Goal: Navigation & Orientation: Find specific page/section

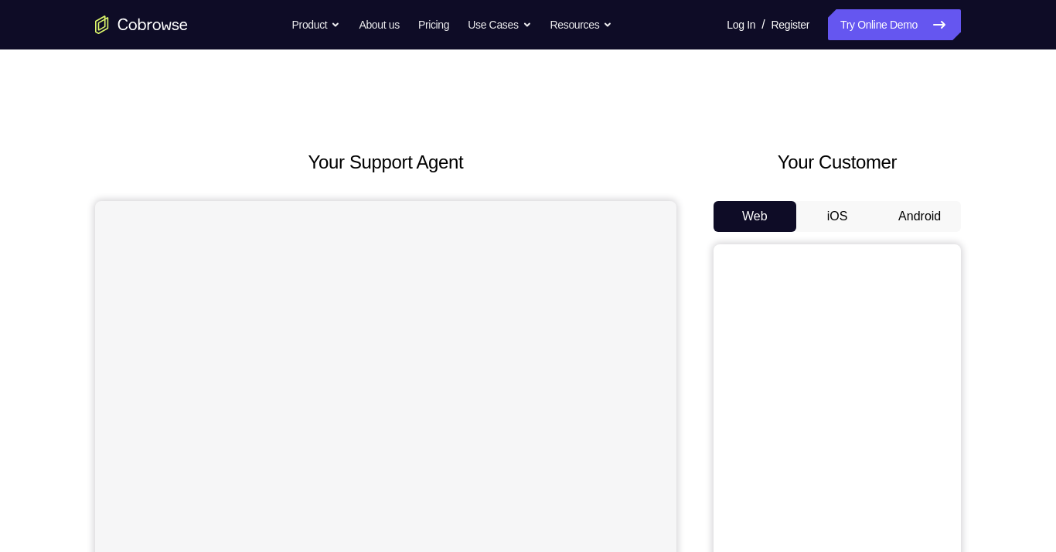
click at [903, 215] on button "Android" at bounding box center [919, 216] width 83 height 31
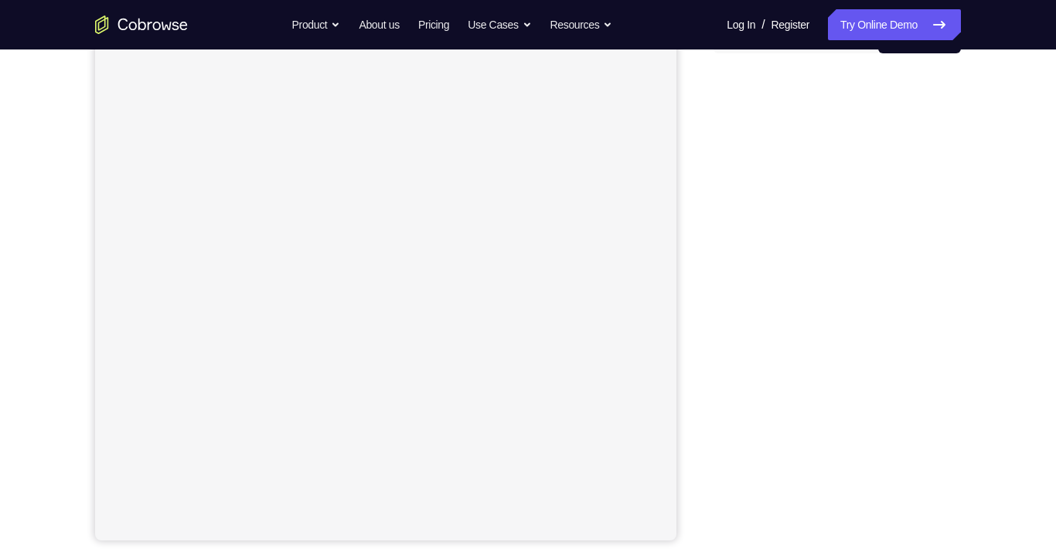
scroll to position [181, 0]
click at [944, 29] on icon at bounding box center [939, 24] width 19 height 19
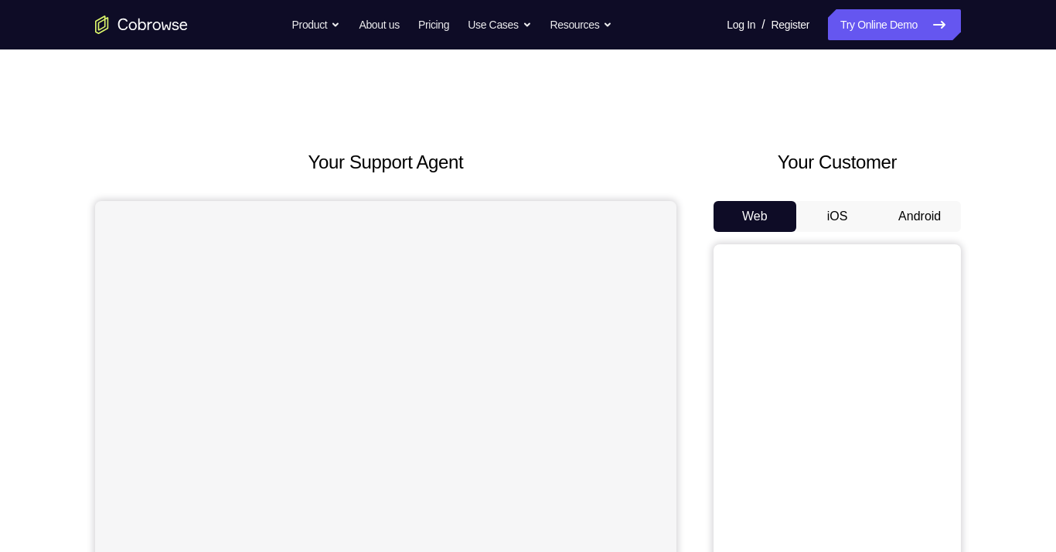
click at [917, 213] on button "Android" at bounding box center [919, 216] width 83 height 31
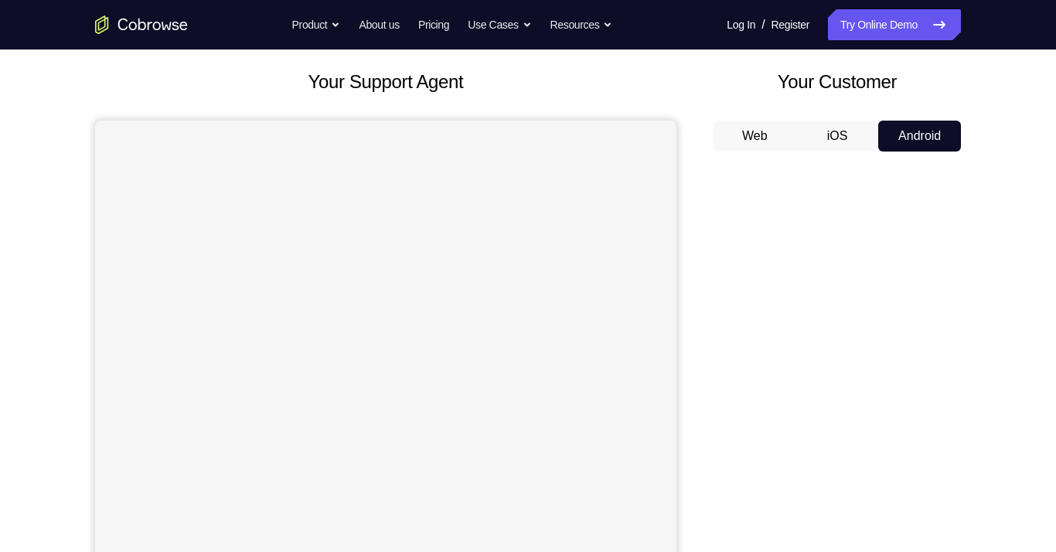
scroll to position [83, 0]
click at [838, 133] on button "iOS" at bounding box center [837, 133] width 83 height 31
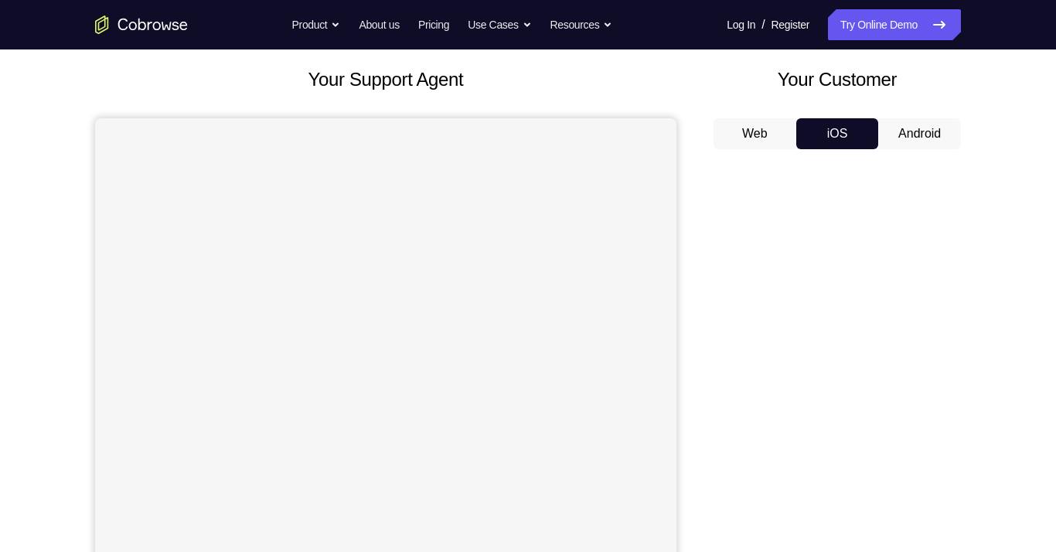
click at [775, 131] on button "Web" at bounding box center [755, 133] width 83 height 31
click at [918, 137] on button "Android" at bounding box center [919, 133] width 83 height 31
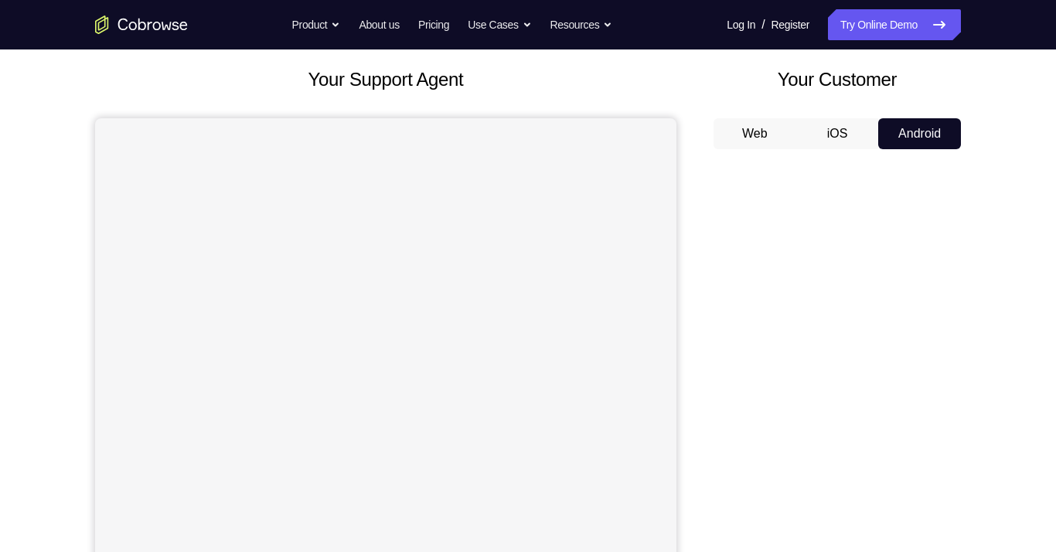
click at [751, 140] on button "Web" at bounding box center [755, 133] width 83 height 31
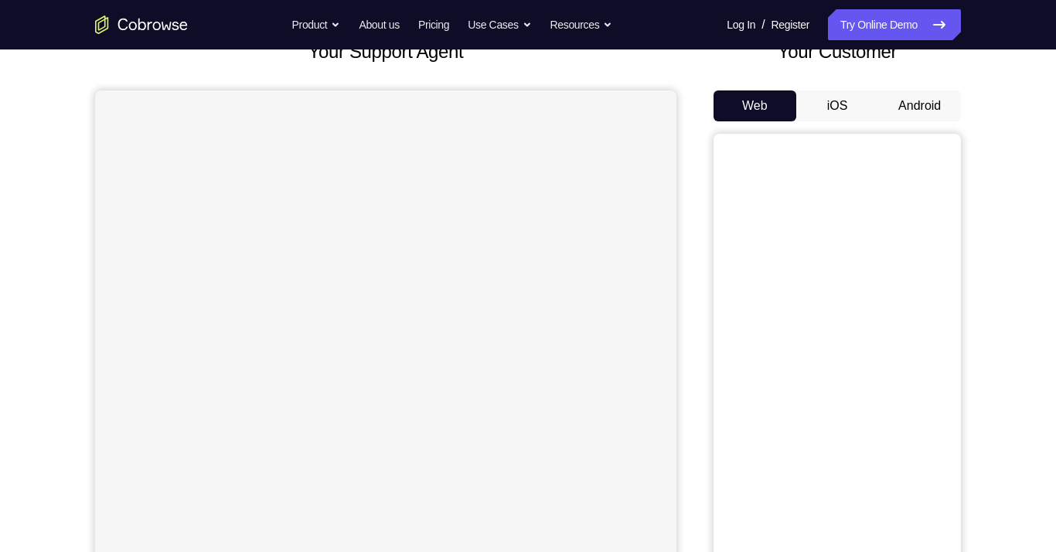
scroll to position [93, 0]
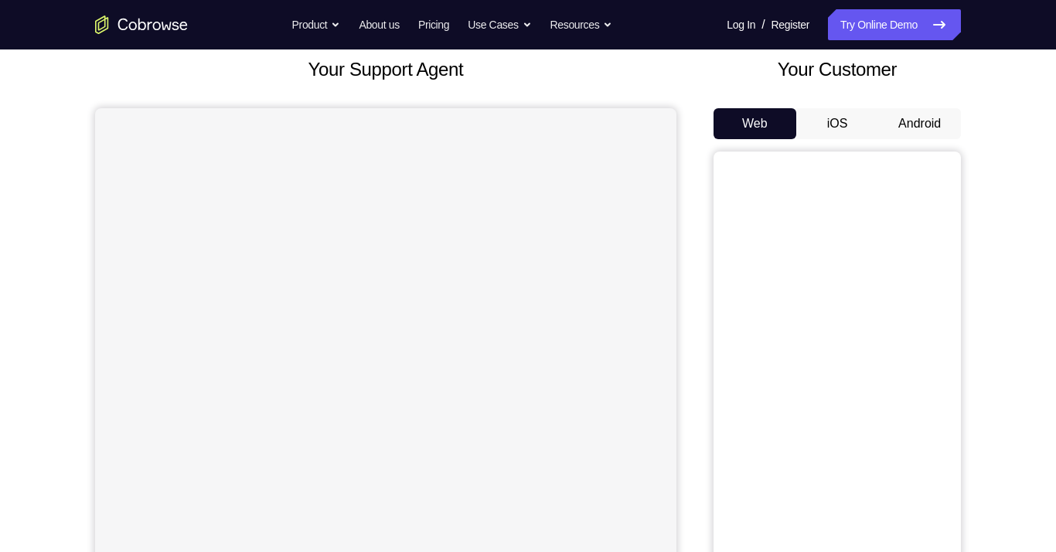
click at [766, 123] on button "Web" at bounding box center [755, 123] width 83 height 31
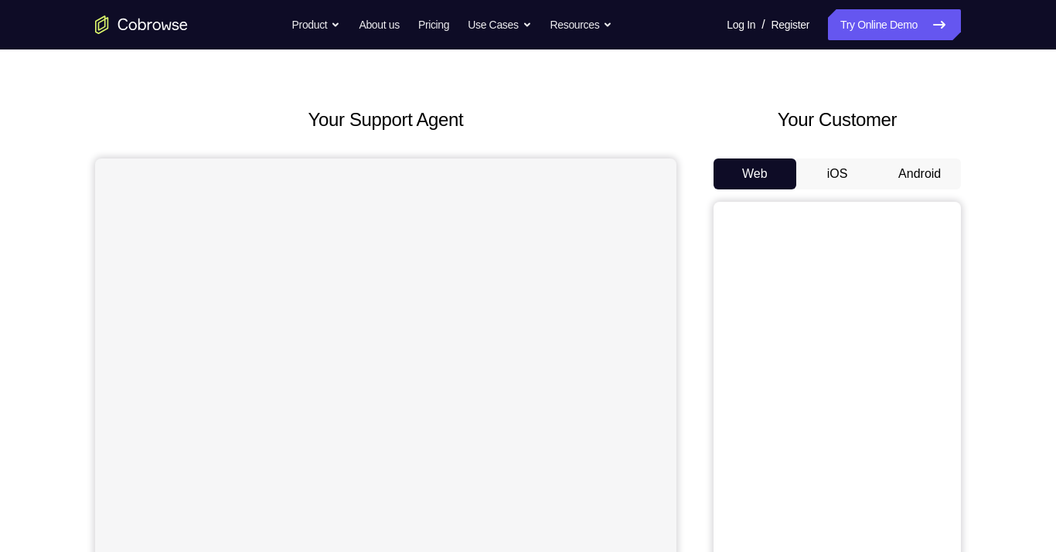
scroll to position [0, 0]
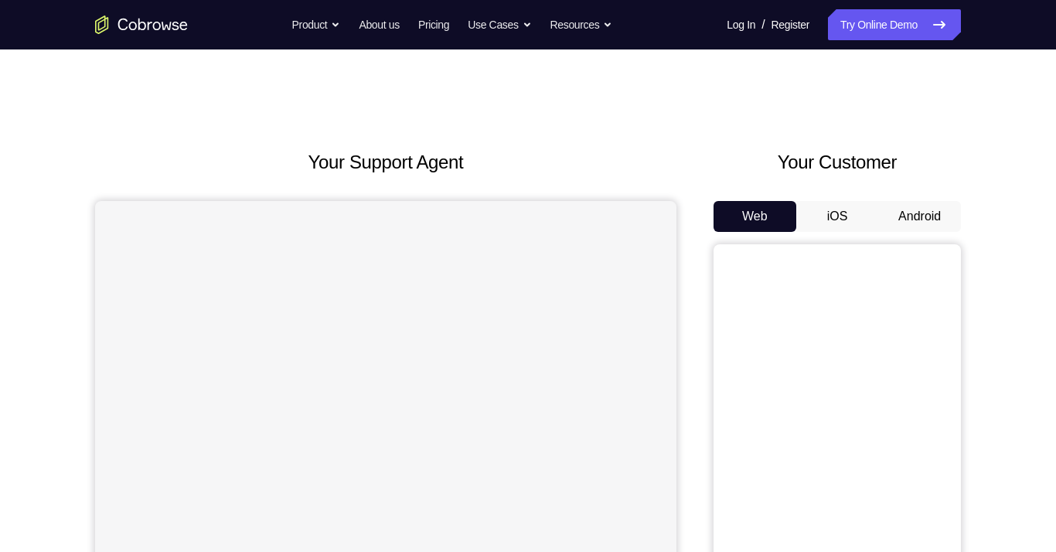
click at [867, 216] on button "iOS" at bounding box center [837, 216] width 83 height 31
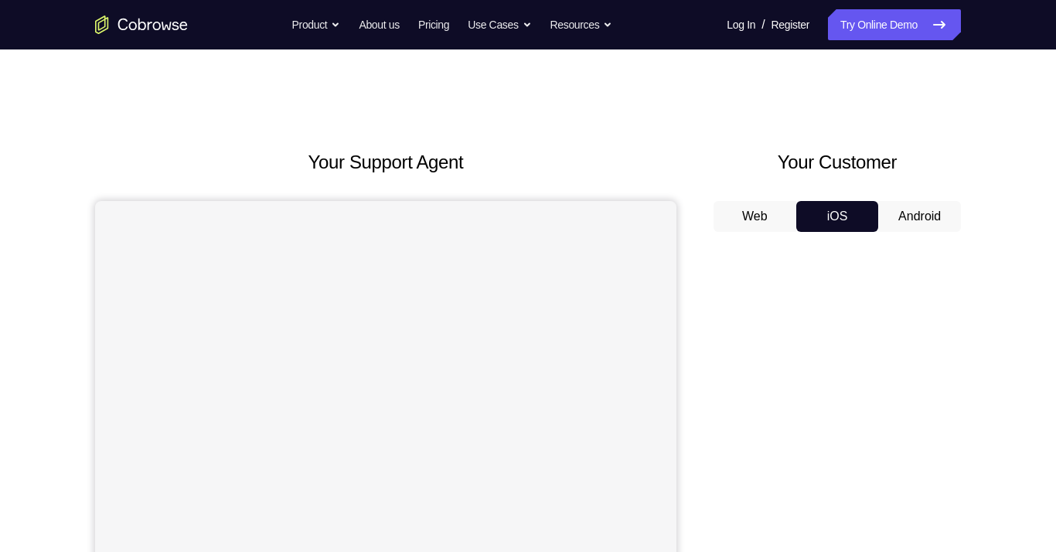
click at [925, 217] on button "Android" at bounding box center [919, 216] width 83 height 31
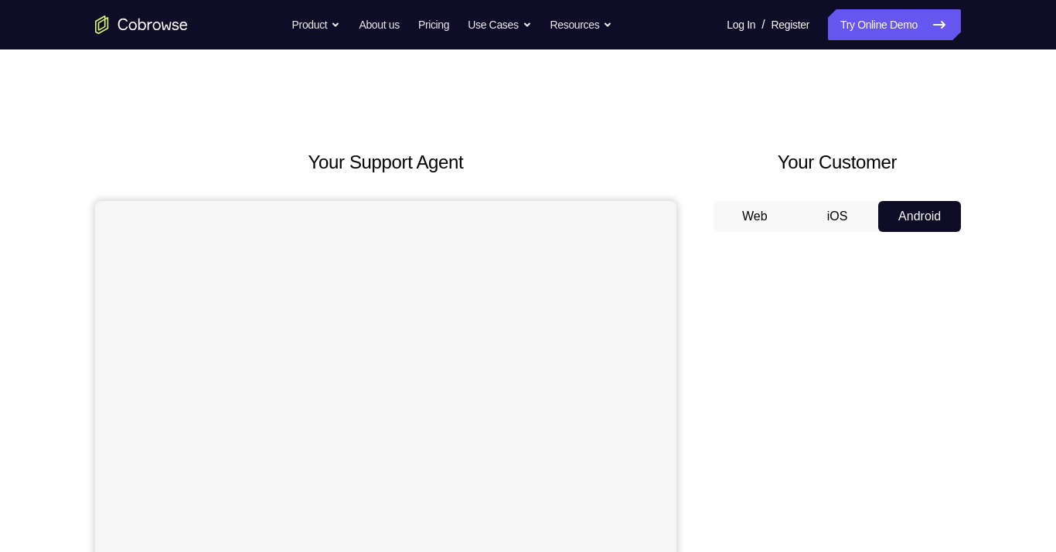
click at [922, 220] on button "Android" at bounding box center [919, 216] width 83 height 31
click at [925, 216] on button "Android" at bounding box center [919, 216] width 83 height 31
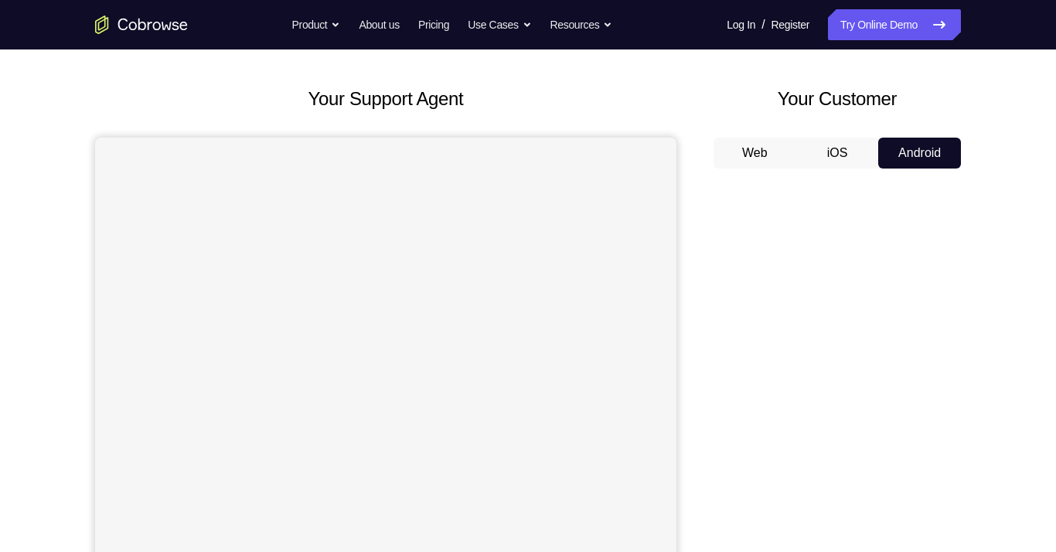
scroll to position [59, 0]
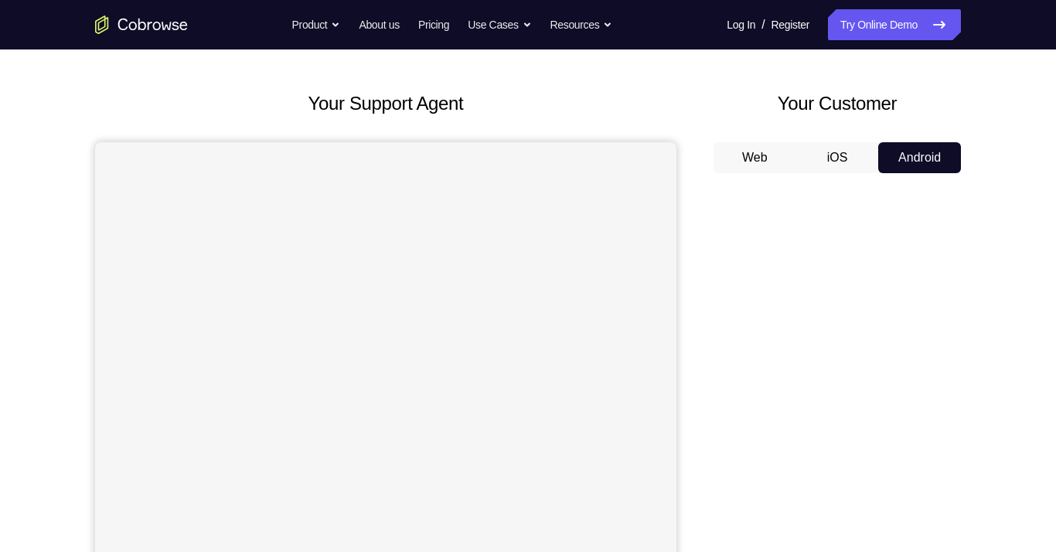
click at [830, 161] on button "iOS" at bounding box center [837, 157] width 83 height 31
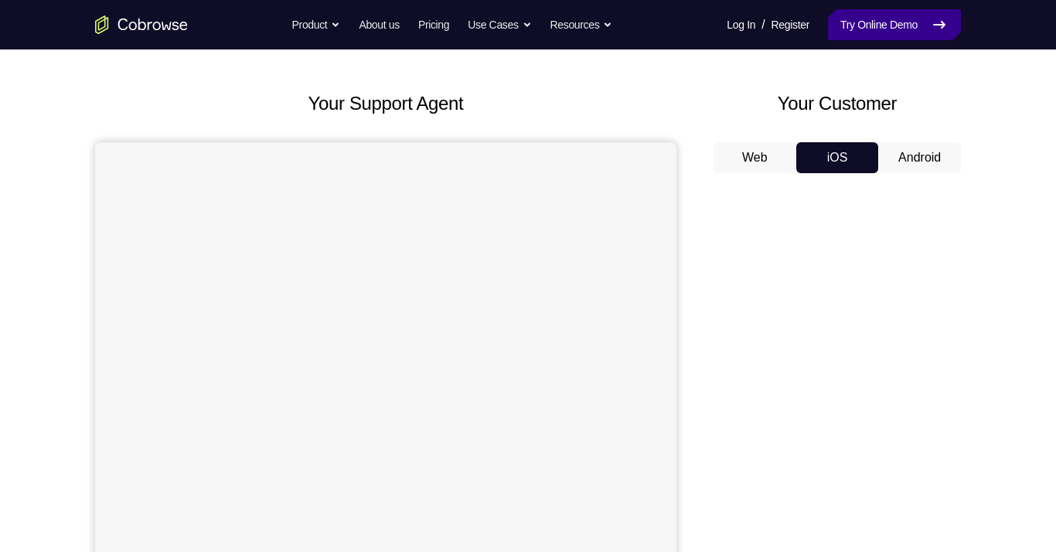
click at [911, 24] on link "Try Online Demo" at bounding box center [894, 24] width 133 height 31
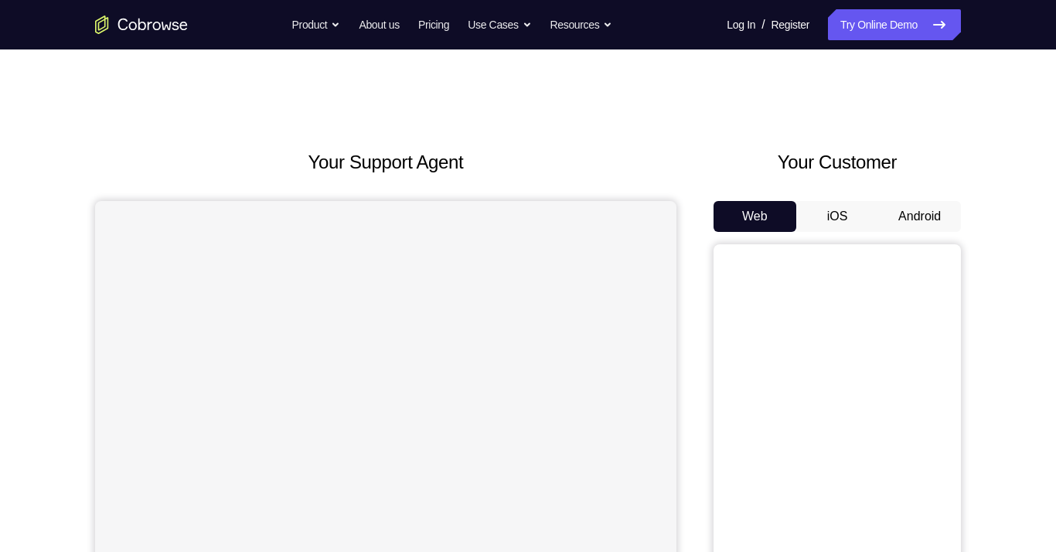
click at [898, 220] on button "Android" at bounding box center [919, 216] width 83 height 31
